Goal: Find specific page/section: Find specific page/section

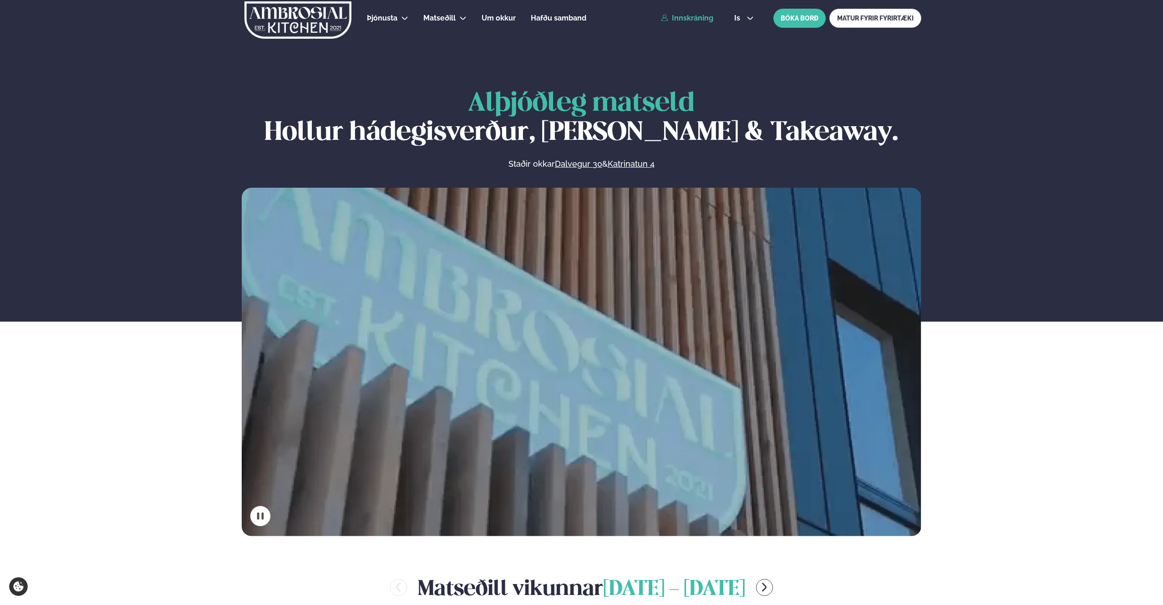
click at [698, 19] on link "Innskráning" at bounding box center [687, 18] width 52 height 8
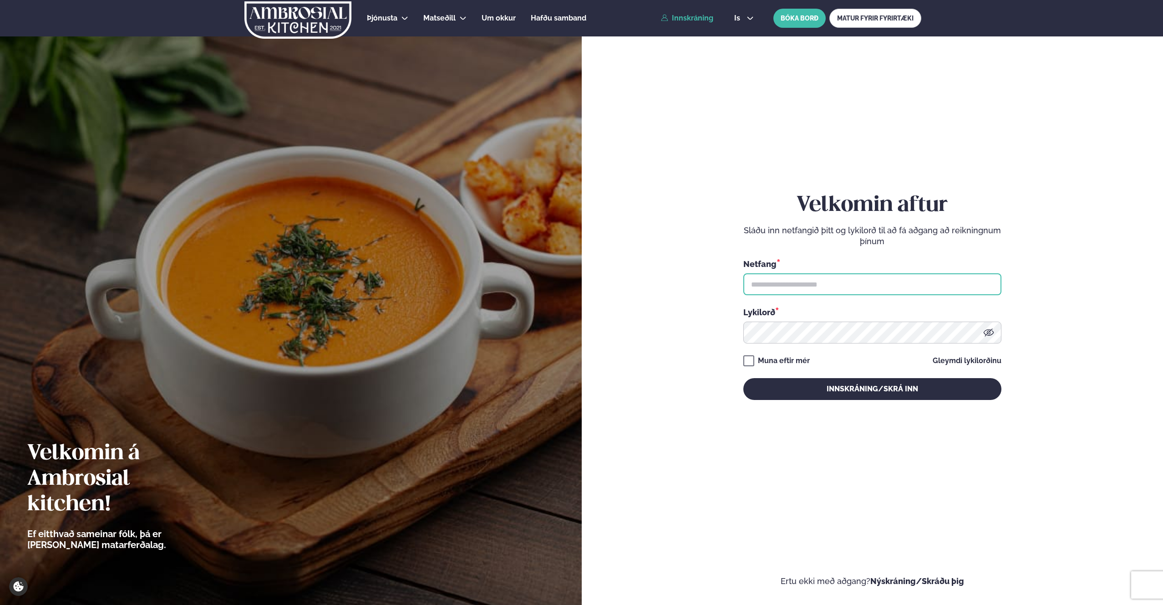
type input "**********"
click at [844, 395] on button "Innskráning/Skrá inn" at bounding box center [873, 389] width 258 height 22
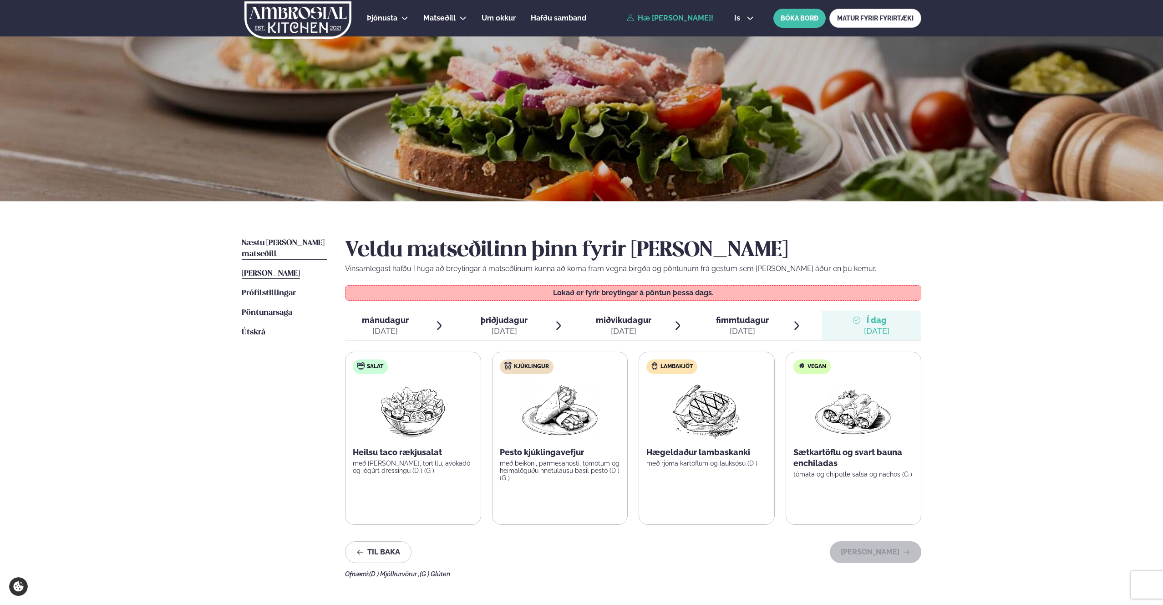
click at [291, 247] on link "Næstu [PERSON_NAME] matseðill Næsta vika" at bounding box center [284, 249] width 85 height 22
